Goal: Check status

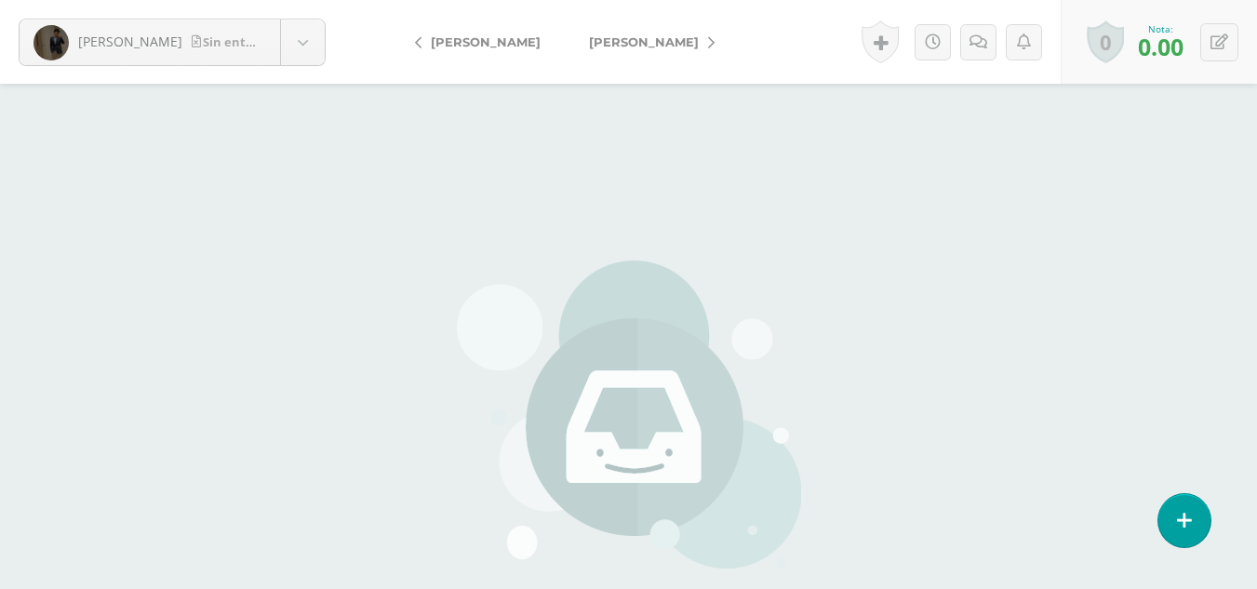
scroll to position [185, 0]
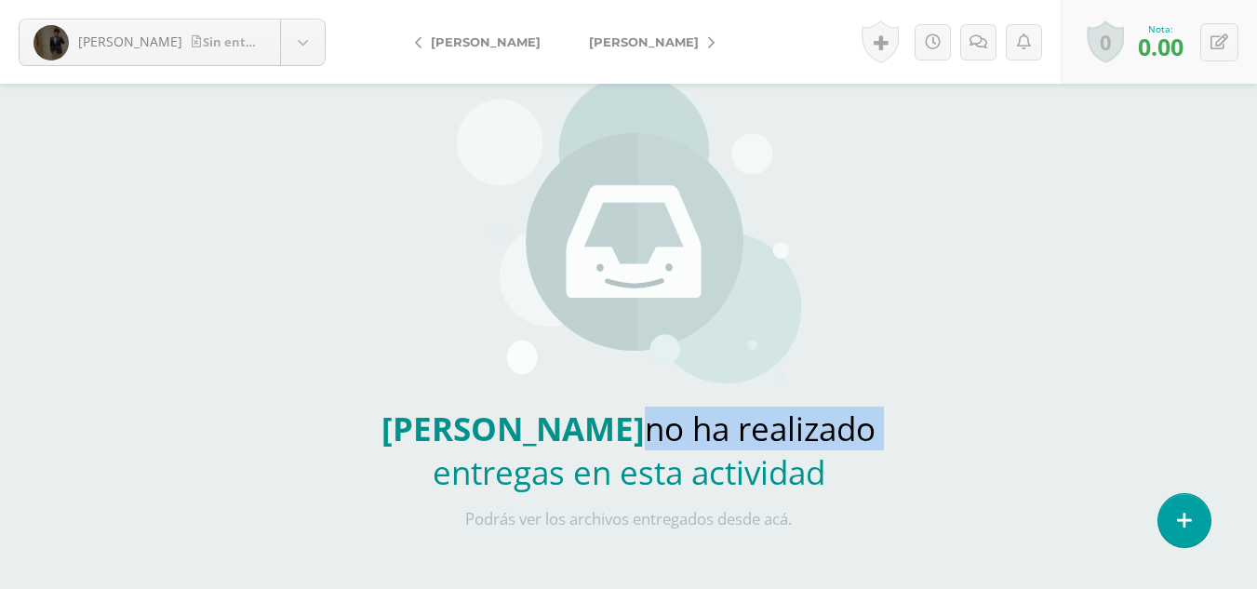
drag, startPoint x: 625, startPoint y: 447, endPoint x: 885, endPoint y: 432, distance: 260.0
click at [885, 432] on h2 "[PERSON_NAME] no ha realizado entregas en esta actividad" at bounding box center [628, 450] width 549 height 87
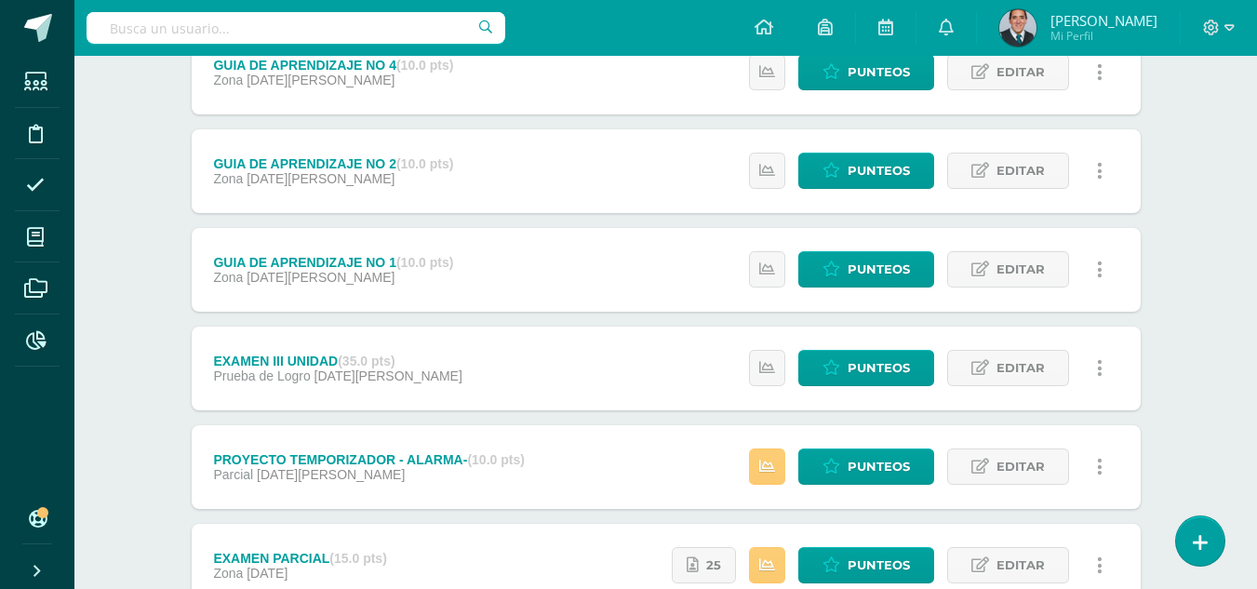
scroll to position [520, 0]
